Goal: Check status: Check status

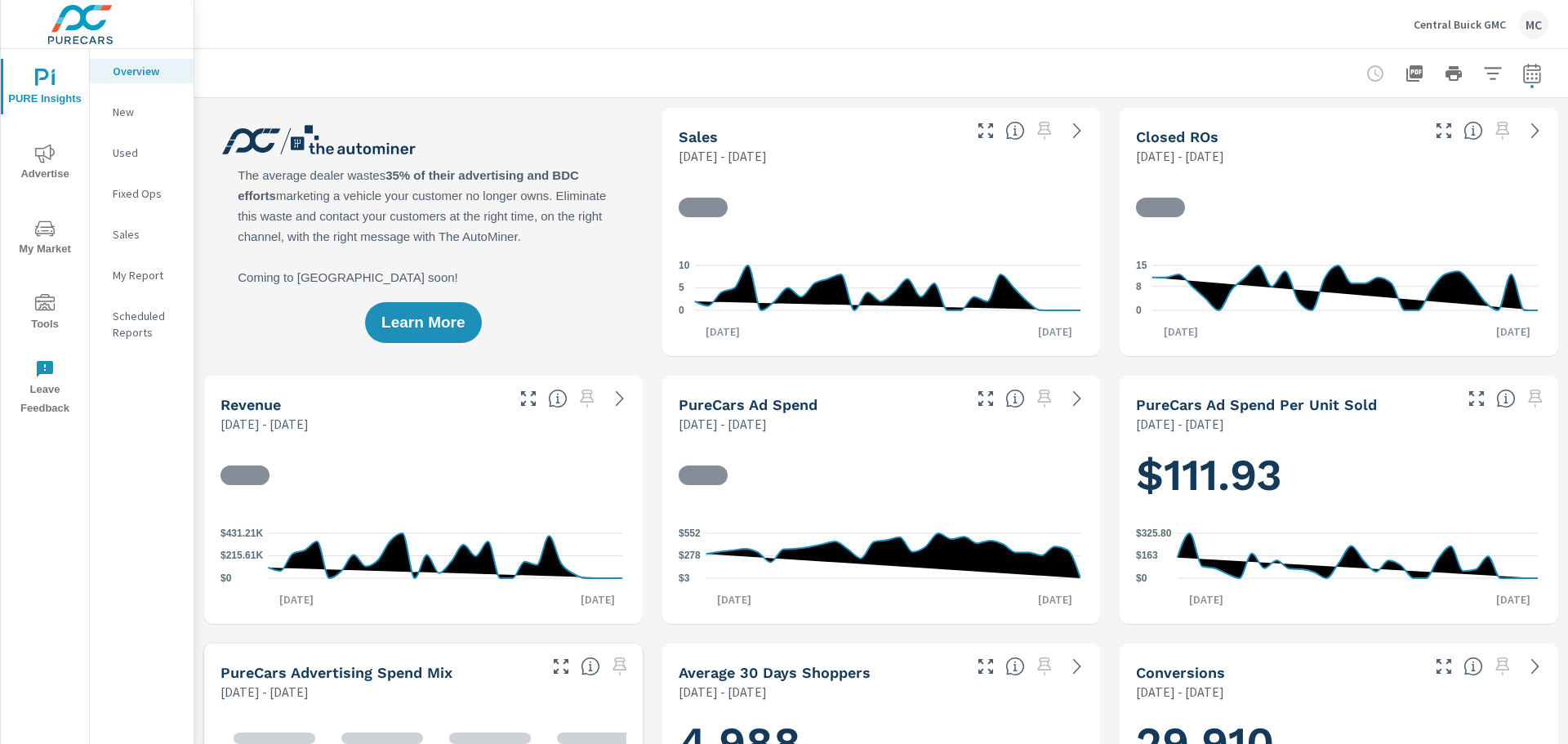
click at [1516, 62] on button "button" at bounding box center [1532, 74] width 33 height 33
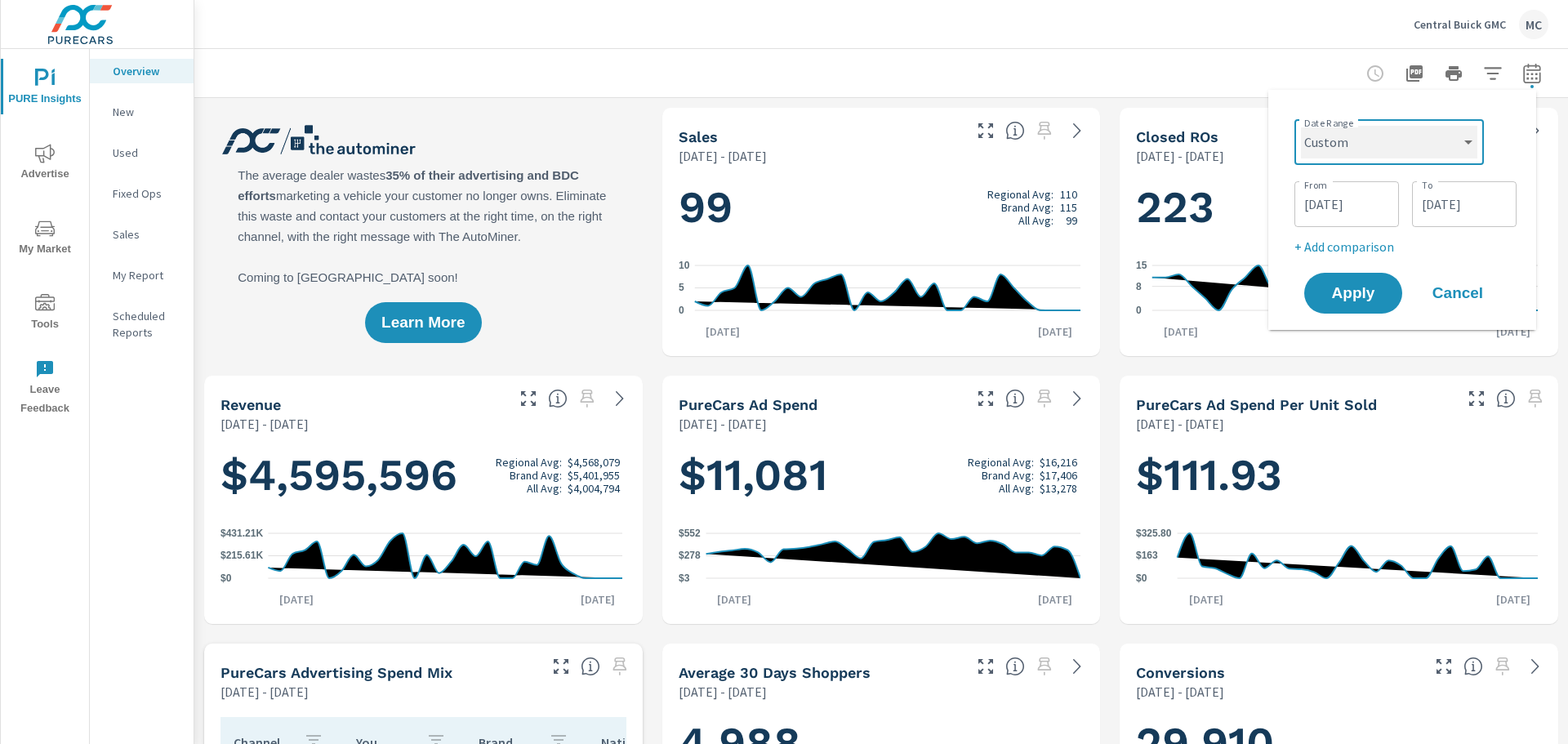
click at [1362, 150] on select "Custom [DATE] Last week Last 7 days Last 14 days Last 30 days Last 45 days Last…" at bounding box center [1389, 142] width 176 height 33
click at [1301, 126] on select "Custom [DATE] Last week Last 7 days Last 14 days Last 30 days Last 45 days Last…" at bounding box center [1389, 142] width 176 height 33
select select "Last month"
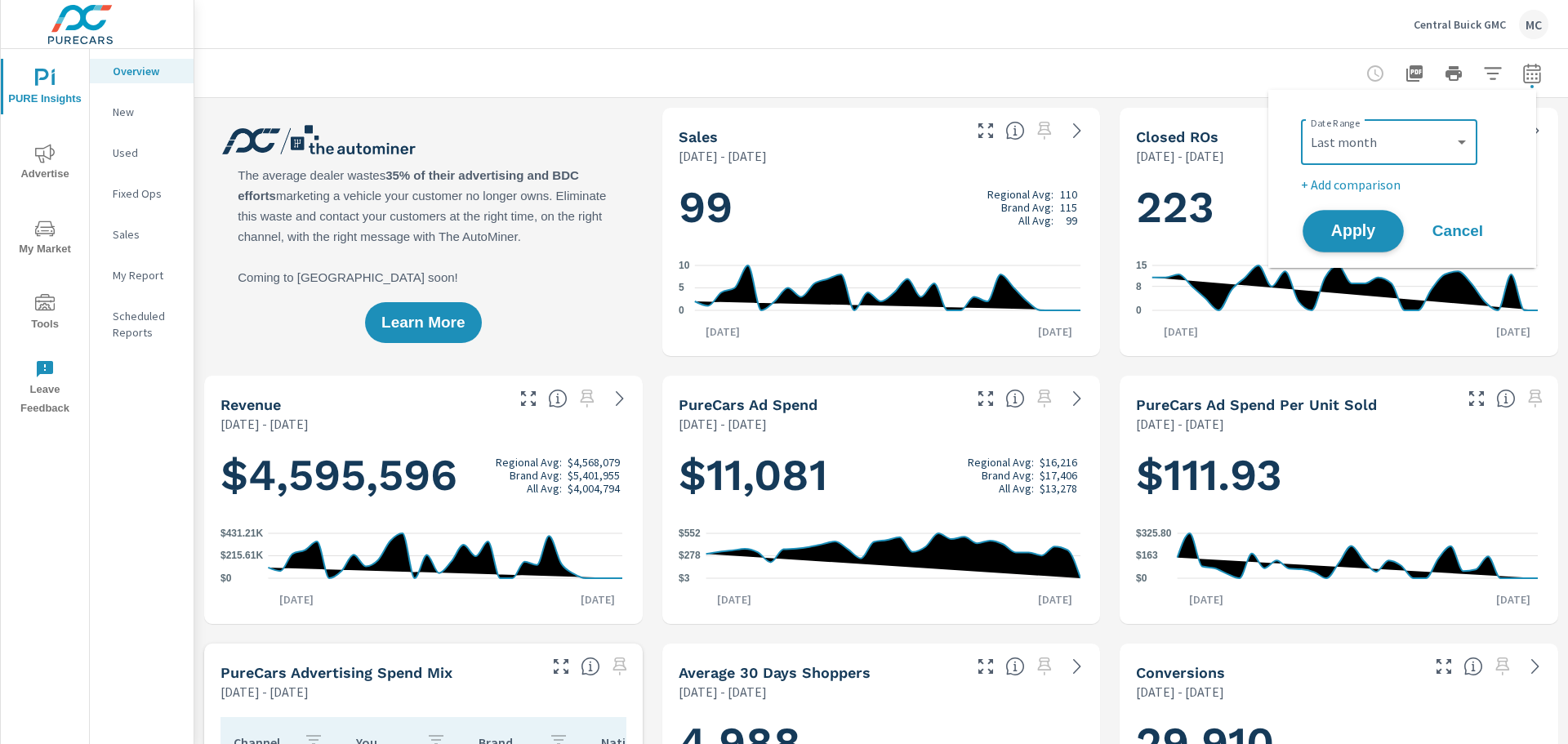
click at [1335, 232] on span "Apply" at bounding box center [1353, 231] width 67 height 15
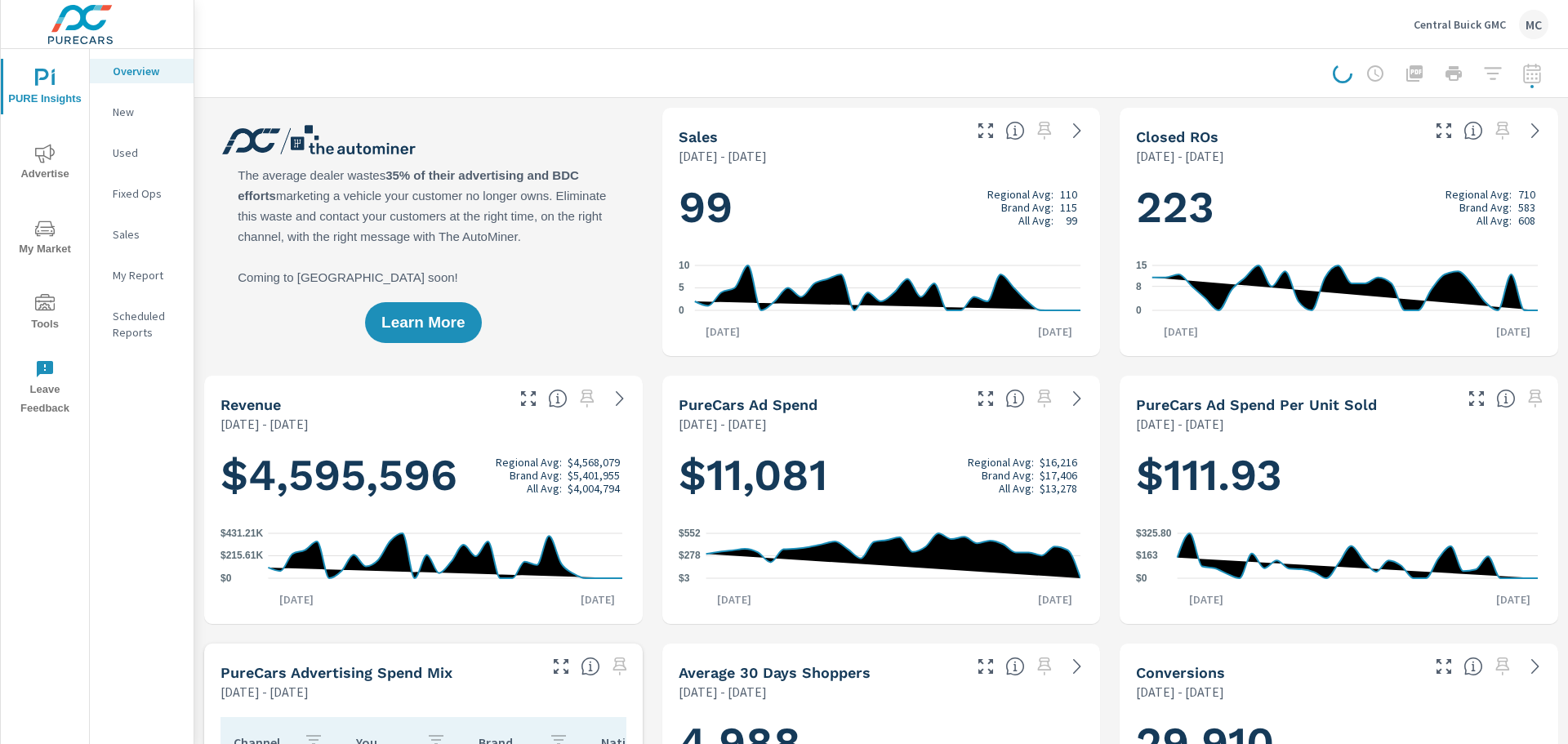
scroll to position [1, 0]
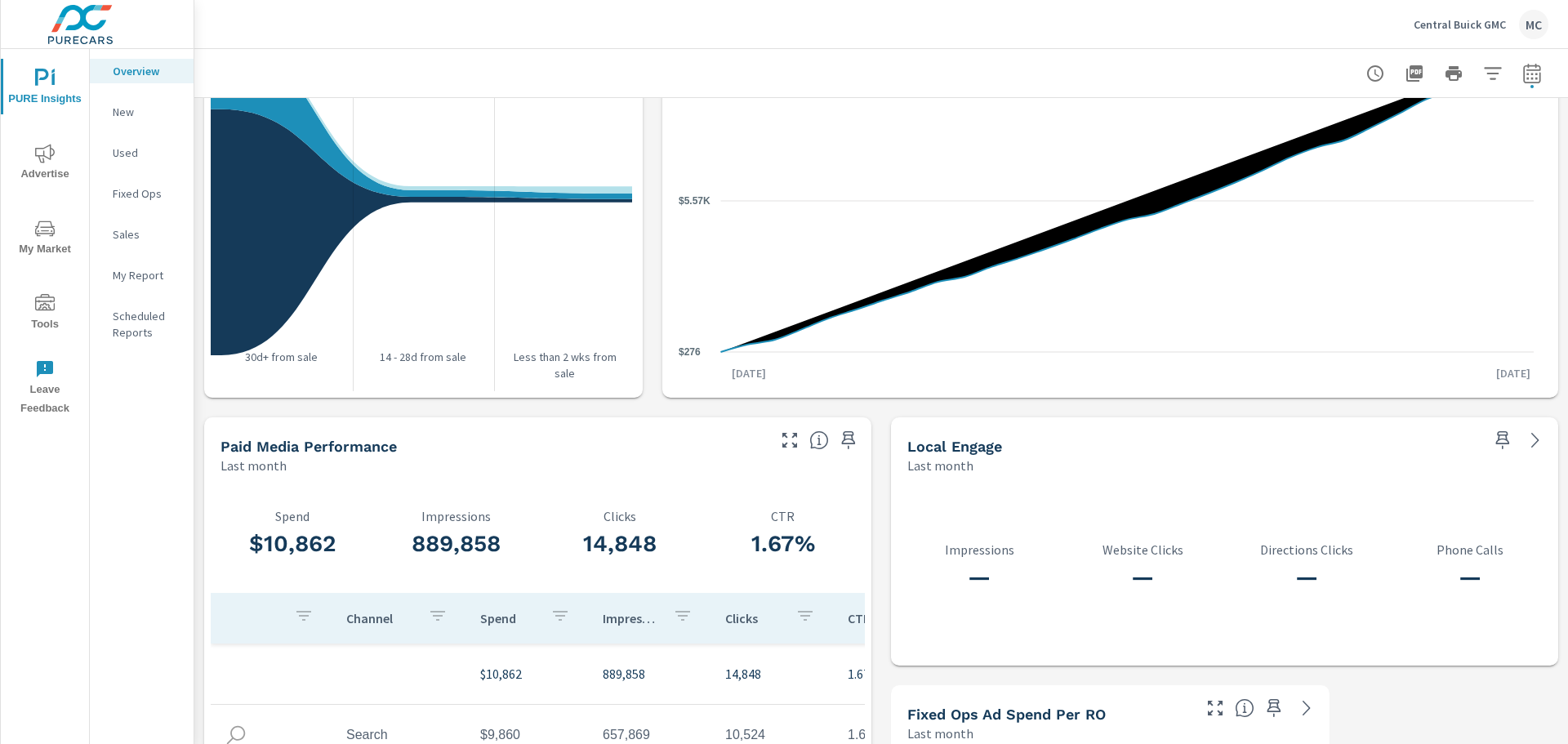
scroll to position [2033, 0]
